Goal: Communication & Community: Answer question/provide support

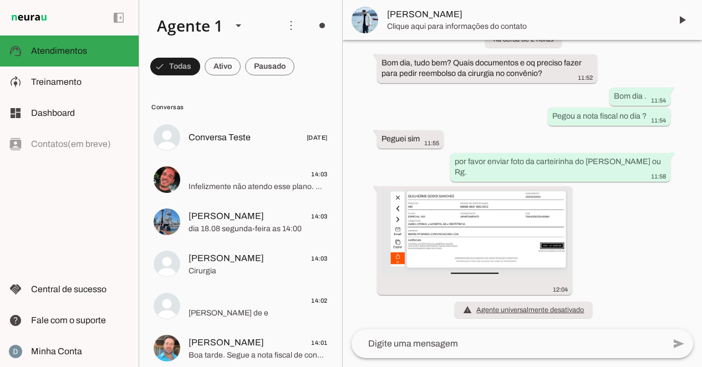
scroll to position [341, 0]
click at [559, 343] on textarea at bounding box center [508, 343] width 313 height 13
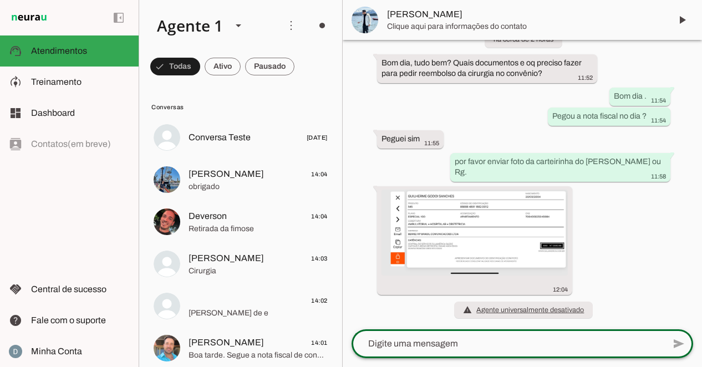
click at [474, 348] on textarea at bounding box center [508, 343] width 313 height 13
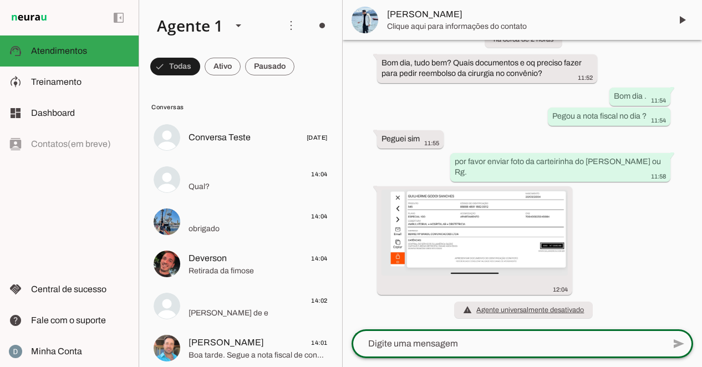
click at [679, 346] on span "send" at bounding box center [679, 343] width 13 height 13
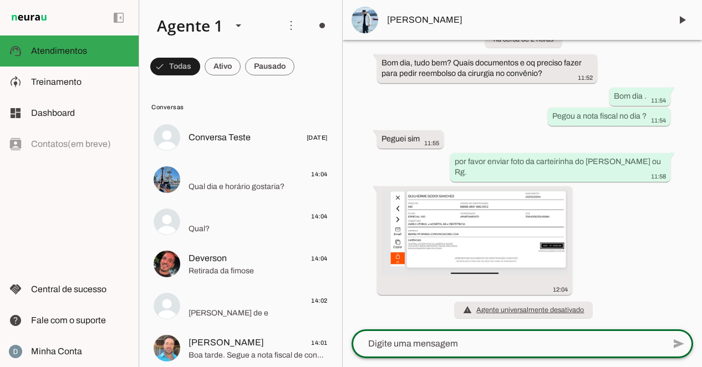
click at [402, 17] on span "[PERSON_NAME]" at bounding box center [524, 19] width 275 height 13
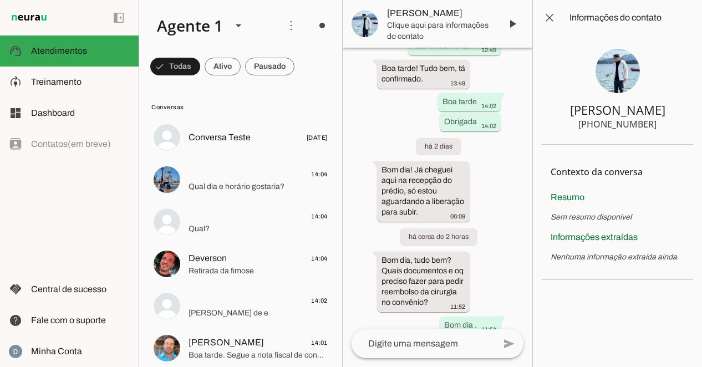
scroll to position [547, 0]
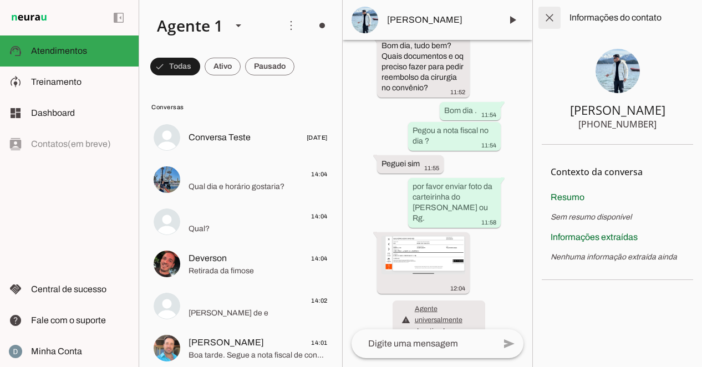
click at [554, 17] on span at bounding box center [549, 17] width 27 height 27
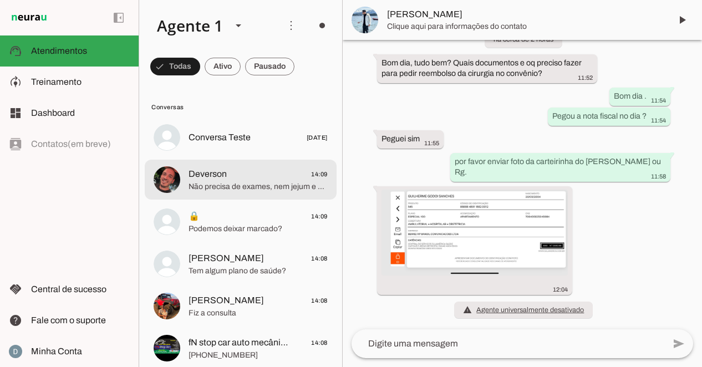
scroll to position [341, 0]
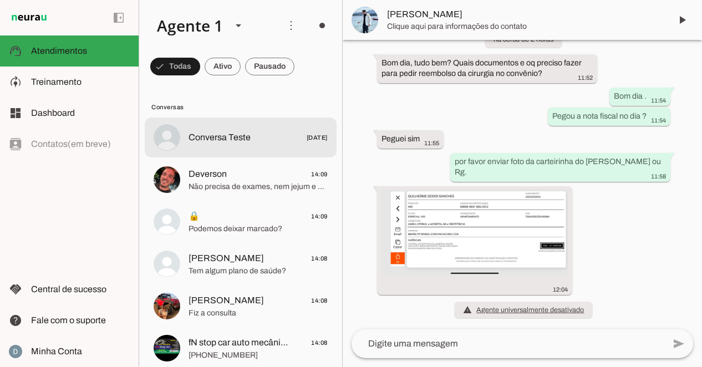
click at [227, 134] on span "Conversa Teste" at bounding box center [220, 137] width 62 height 13
